Goal: Task Accomplishment & Management: Use online tool/utility

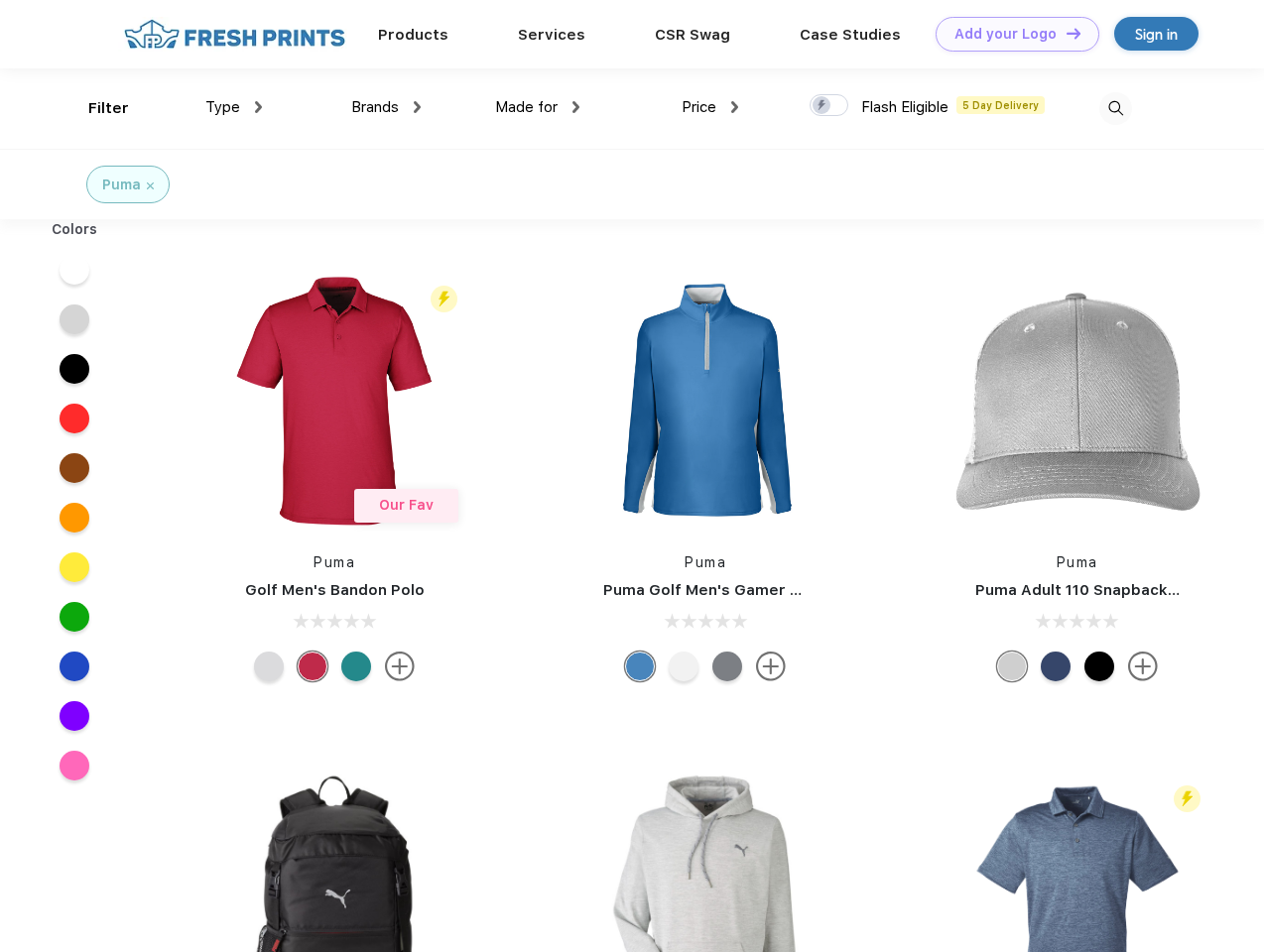
scroll to position [1, 0]
click at [1010, 34] on link "Add your Logo Design Tool" at bounding box center [1017, 34] width 163 height 35
click at [0, 0] on div "Design Tool" at bounding box center [0, 0] width 0 height 0
click at [1065, 33] on link "Add your Logo Design Tool" at bounding box center [1017, 34] width 163 height 35
click at [96, 109] on div "Filter" at bounding box center [109, 109] width 41 height 23
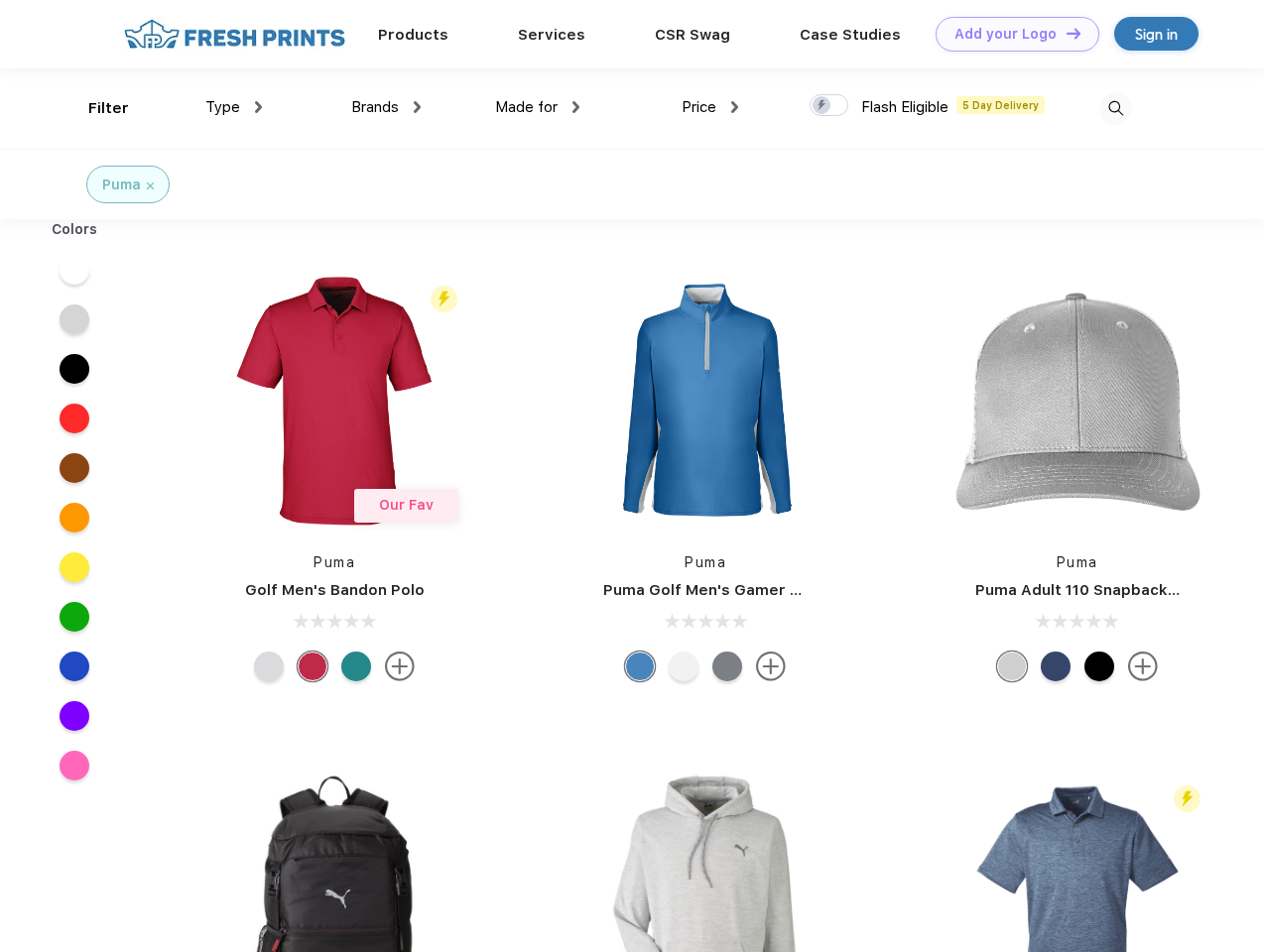
click at [234, 108] on span "Type" at bounding box center [222, 108] width 35 height 18
click at [385, 108] on span "Brands" at bounding box center [376, 108] width 48 height 18
click at [538, 108] on span "Made for" at bounding box center [526, 108] width 63 height 18
click at [710, 108] on span "Price" at bounding box center [698, 108] width 35 height 18
click at [830, 107] on div at bounding box center [829, 106] width 39 height 22
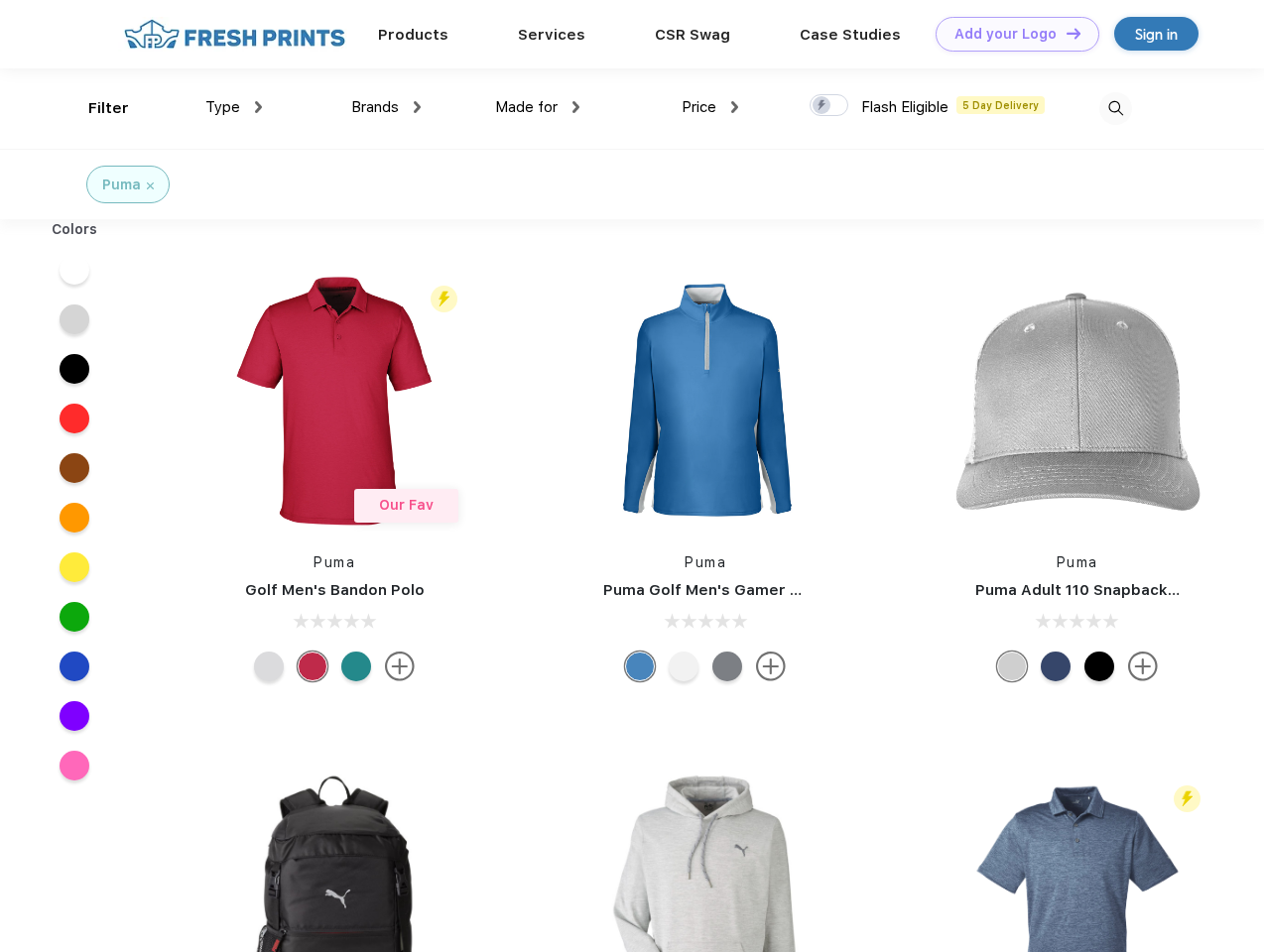
click at [823, 107] on input "checkbox" at bounding box center [816, 100] width 13 height 13
click at [1115, 109] on img at bounding box center [1115, 109] width 33 height 33
